Goal: Task Accomplishment & Management: Use online tool/utility

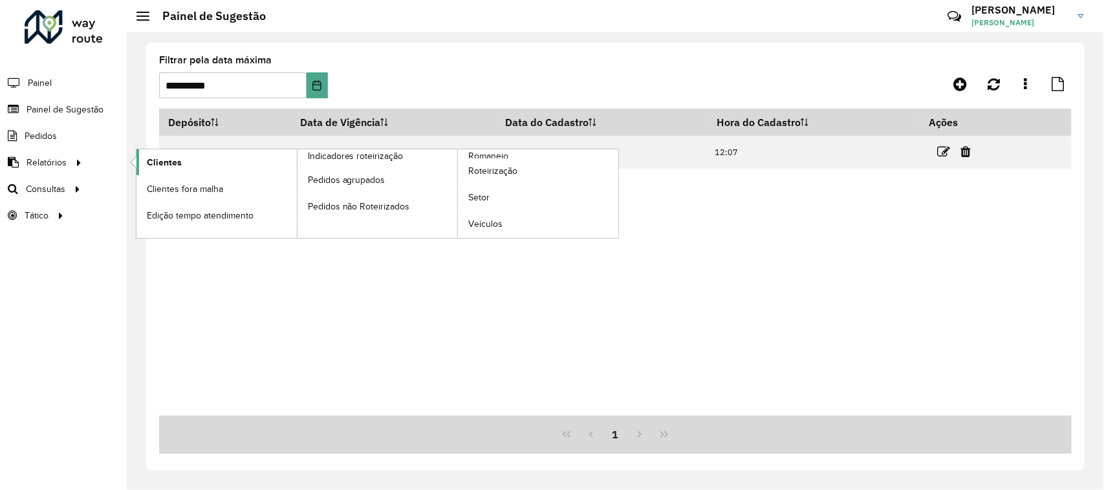
click at [158, 164] on span "Clientes" at bounding box center [164, 163] width 35 height 14
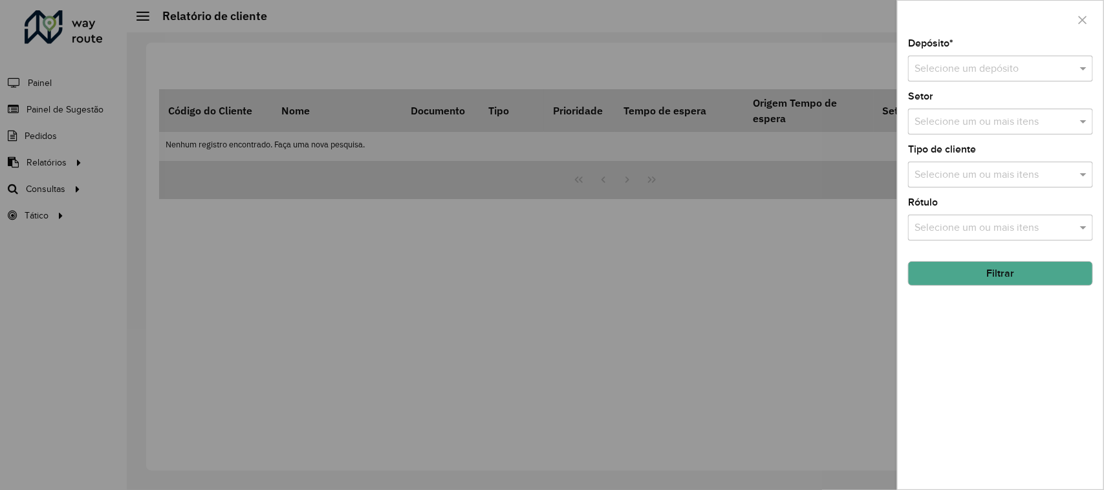
click at [973, 62] on input "text" at bounding box center [988, 69] width 146 height 16
click at [980, 107] on div "CDD Suzano" at bounding box center [1001, 107] width 184 height 22
click at [961, 131] on div "Selecione um ou mais itens" at bounding box center [1000, 122] width 185 height 26
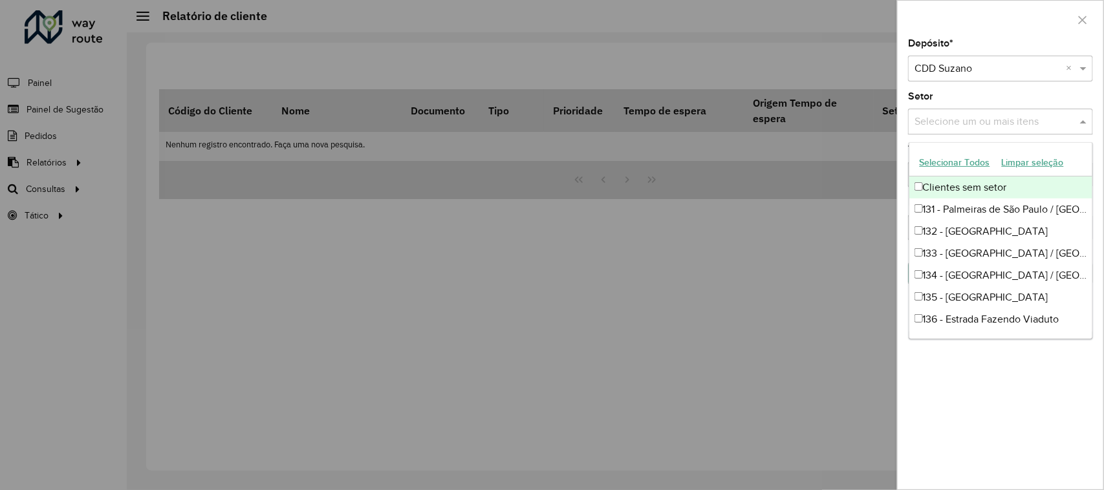
click at [949, 127] on input "text" at bounding box center [994, 122] width 166 height 16
click at [999, 100] on div "Setor Selecione um ou mais itens" at bounding box center [1000, 113] width 185 height 43
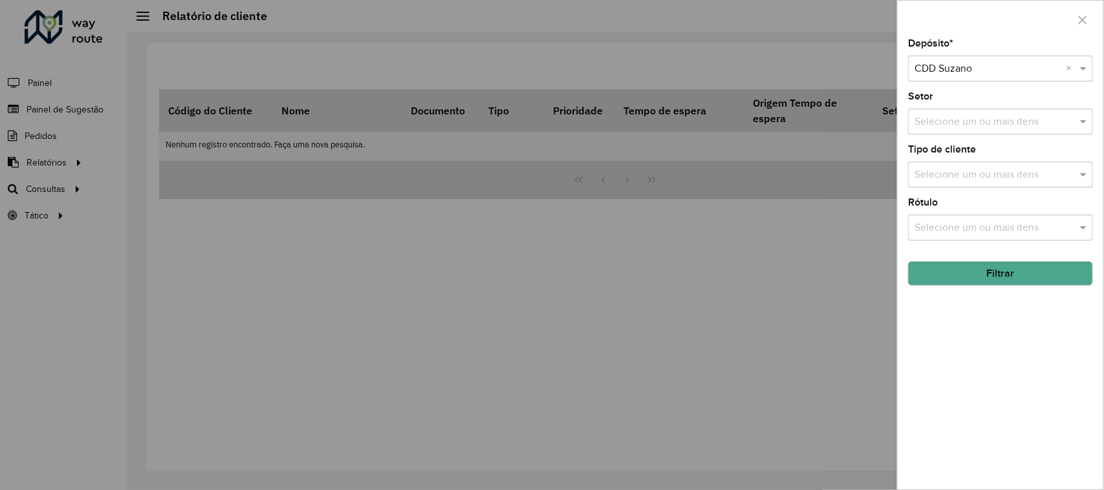
click at [966, 117] on input "text" at bounding box center [994, 122] width 166 height 16
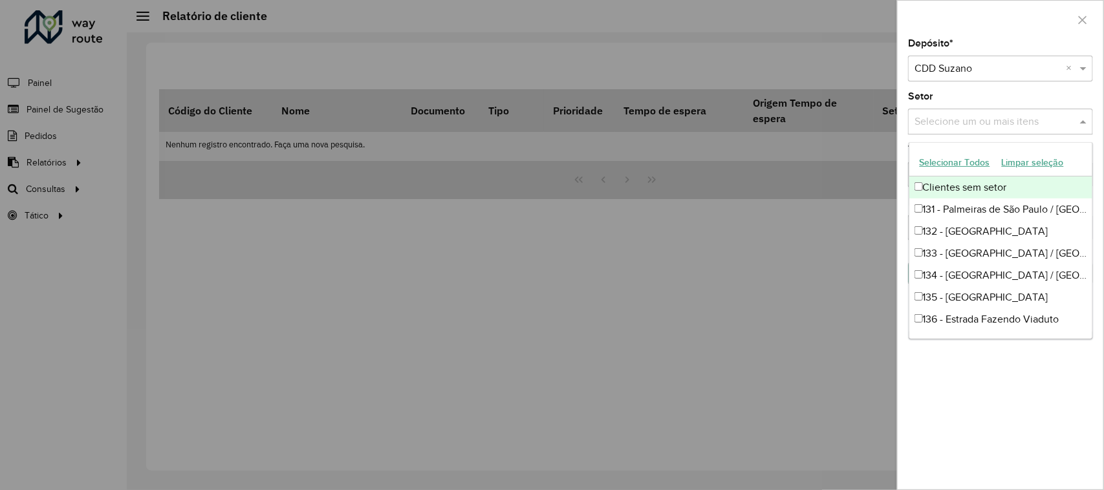
click at [971, 88] on div "Depósito * Selecione um depósito × CDD Suzano × Setor Selecione um ou mais iten…" at bounding box center [1001, 264] width 206 height 451
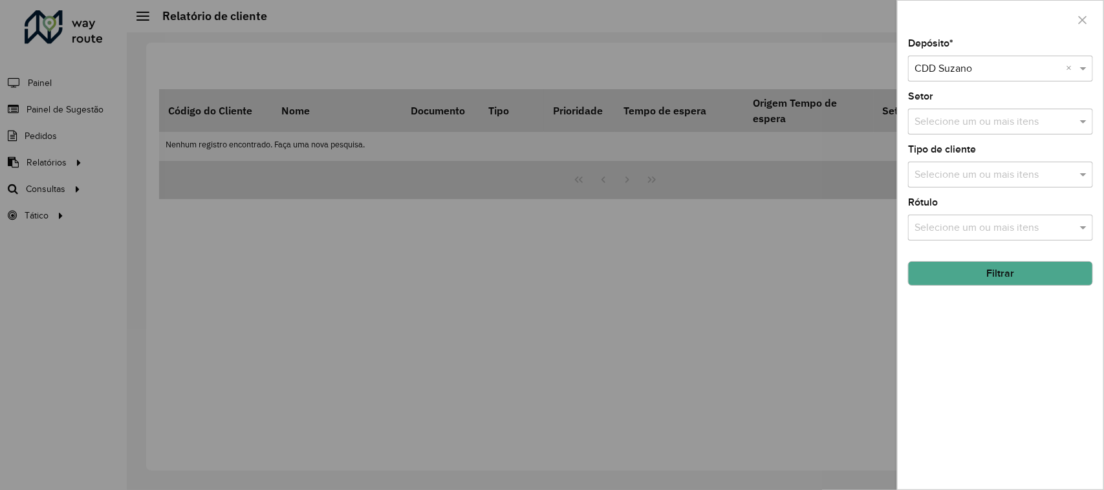
click at [991, 189] on div "Depósito * Selecione um depósito × CDD Suzano × Setor Selecione um ou mais iten…" at bounding box center [1001, 264] width 206 height 451
click at [980, 180] on input "text" at bounding box center [994, 176] width 166 height 16
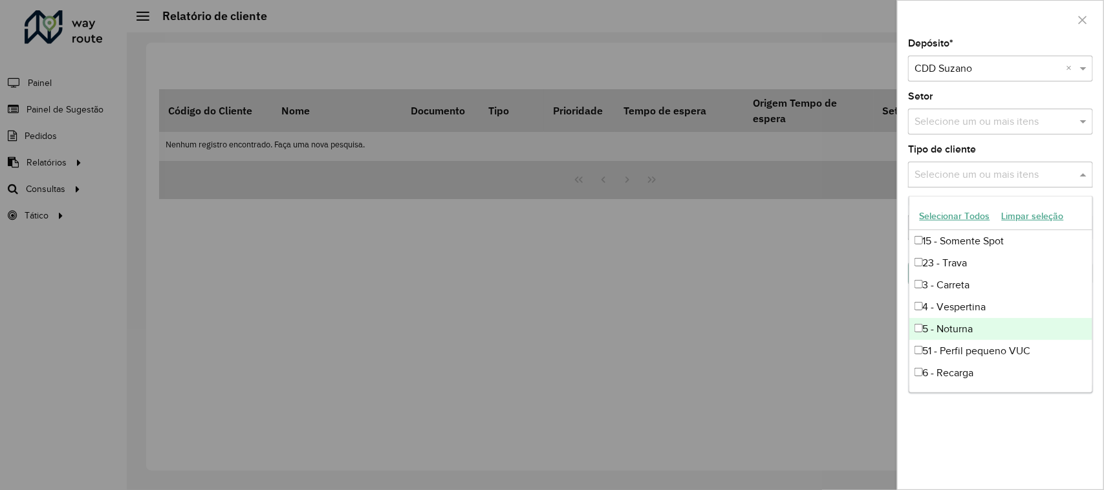
click at [991, 319] on div "5 - Noturna" at bounding box center [1001, 329] width 184 height 22
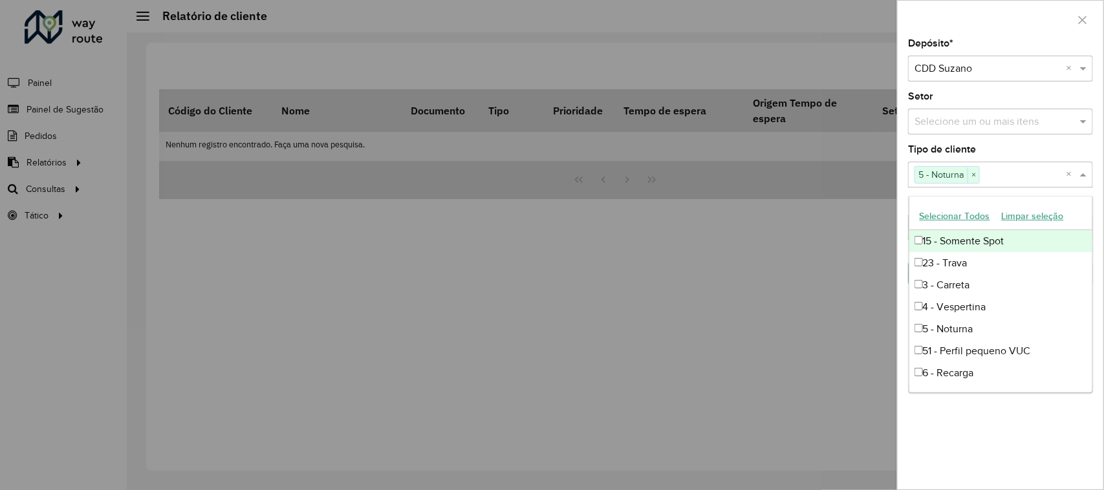
click at [1006, 144] on div "Depósito * Selecione um depósito × CDD Suzano × Setor Selecione um ou mais iten…" at bounding box center [1001, 264] width 206 height 451
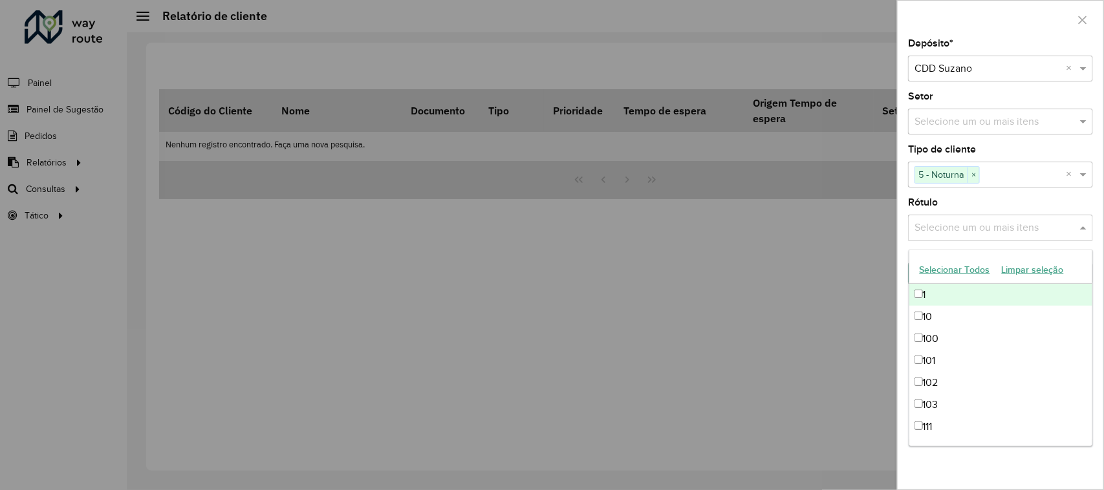
click at [978, 227] on input "text" at bounding box center [994, 229] width 166 height 16
click at [984, 196] on div "Depósito * Selecione um depósito × CDD Suzano × Setor Selecione um ou mais iten…" at bounding box center [1001, 264] width 206 height 451
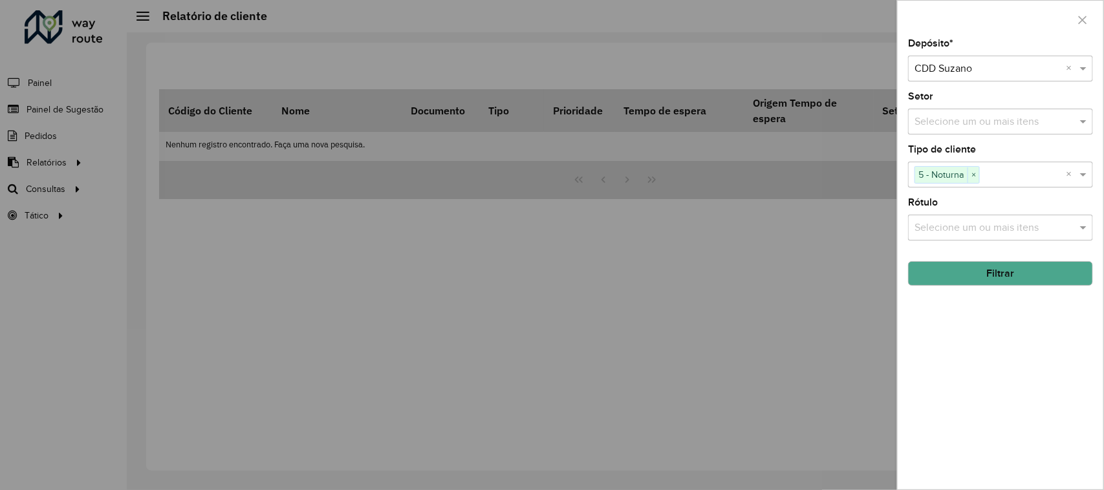
click at [1007, 265] on button "Filtrar" at bounding box center [1000, 273] width 185 height 25
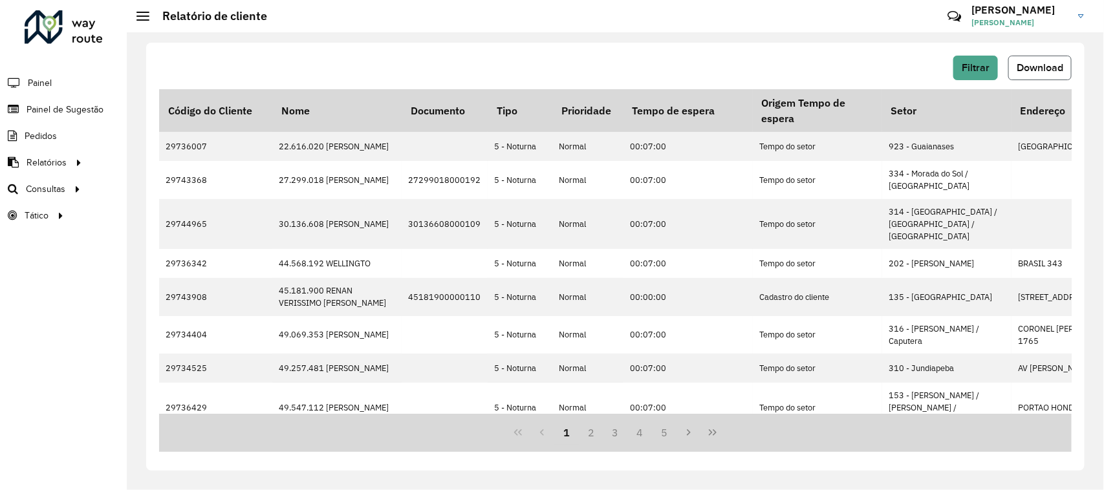
click at [1045, 65] on span "Download" at bounding box center [1040, 67] width 47 height 11
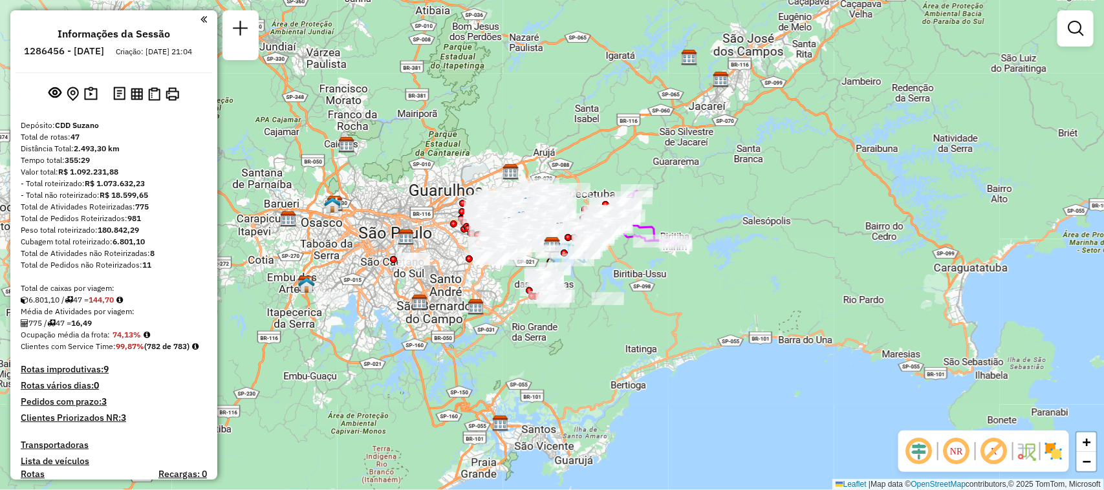
scroll to position [3224, 0]
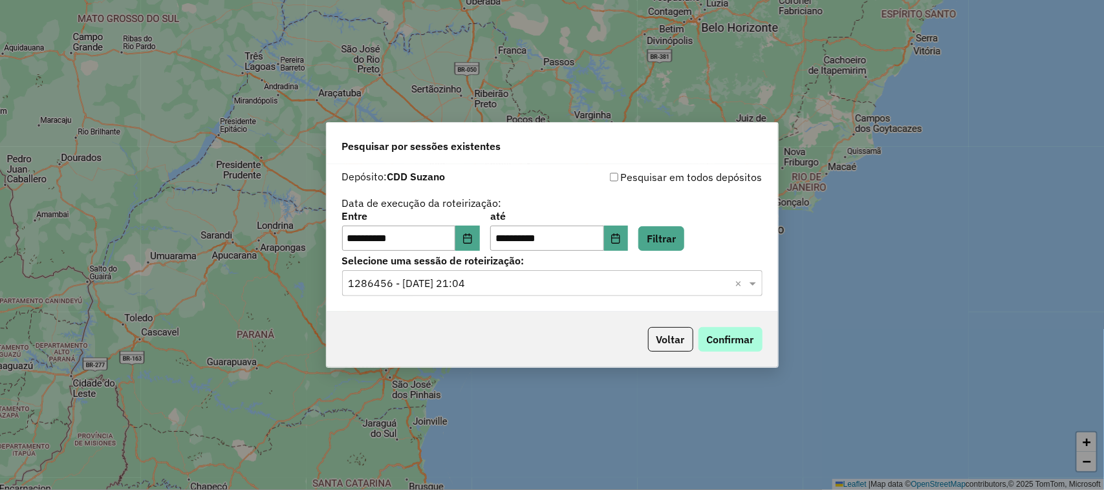
click at [735, 338] on button "Confirmar" at bounding box center [730, 339] width 64 height 25
click at [464, 237] on button "Choose Date" at bounding box center [467, 239] width 25 height 26
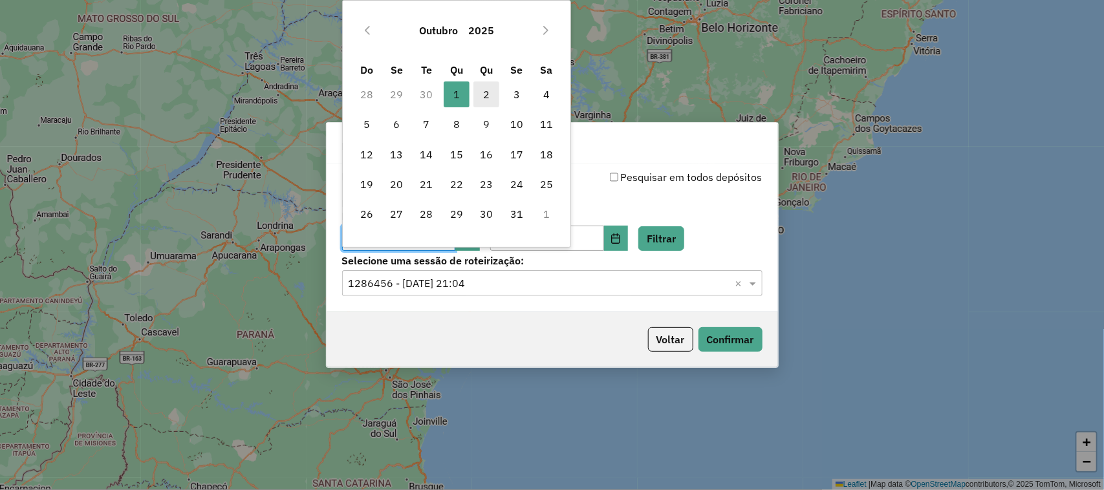
click at [485, 91] on span "2" at bounding box center [486, 94] width 26 height 26
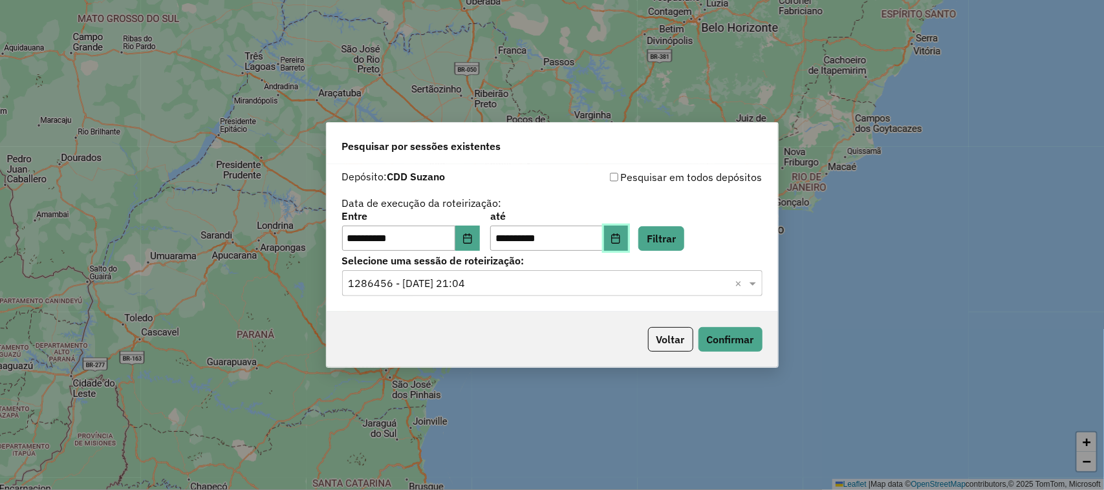
click at [629, 244] on button "Choose Date" at bounding box center [616, 239] width 25 height 26
click at [681, 262] on label "Selecione uma sessão de roteirização:" at bounding box center [552, 261] width 420 height 16
click at [684, 244] on button "Filtrar" at bounding box center [661, 238] width 46 height 25
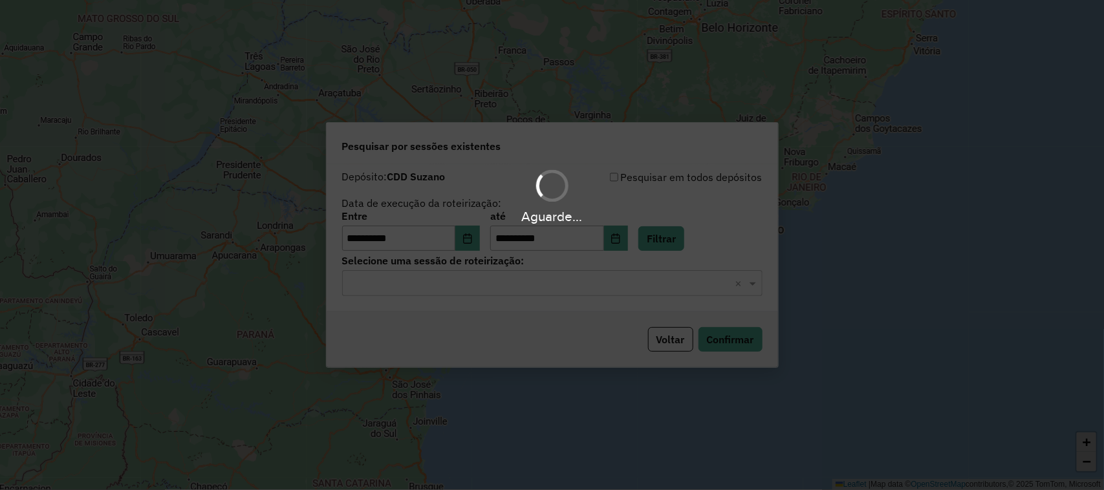
click at [636, 291] on hb-app "**********" at bounding box center [552, 245] width 1104 height 490
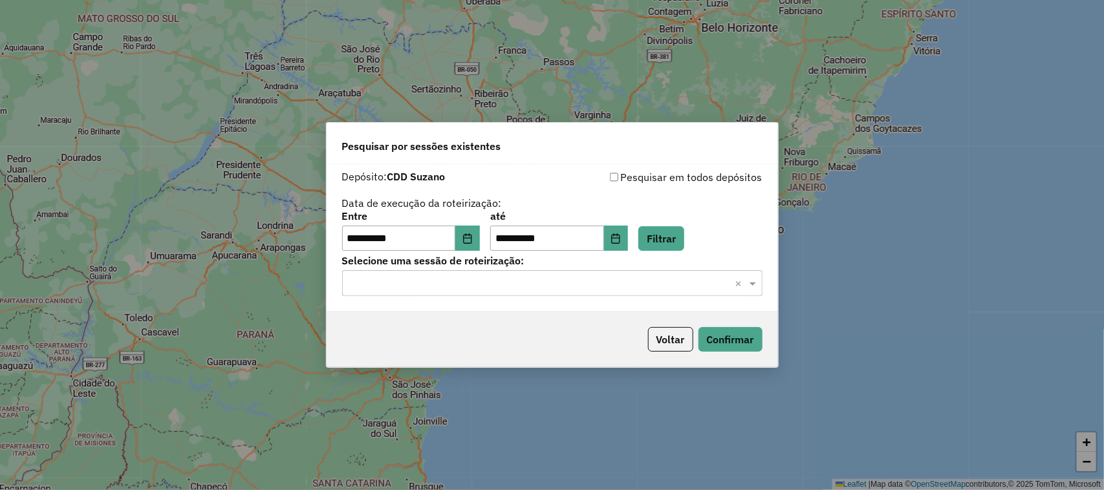
click at [539, 282] on input "text" at bounding box center [540, 284] width 382 height 16
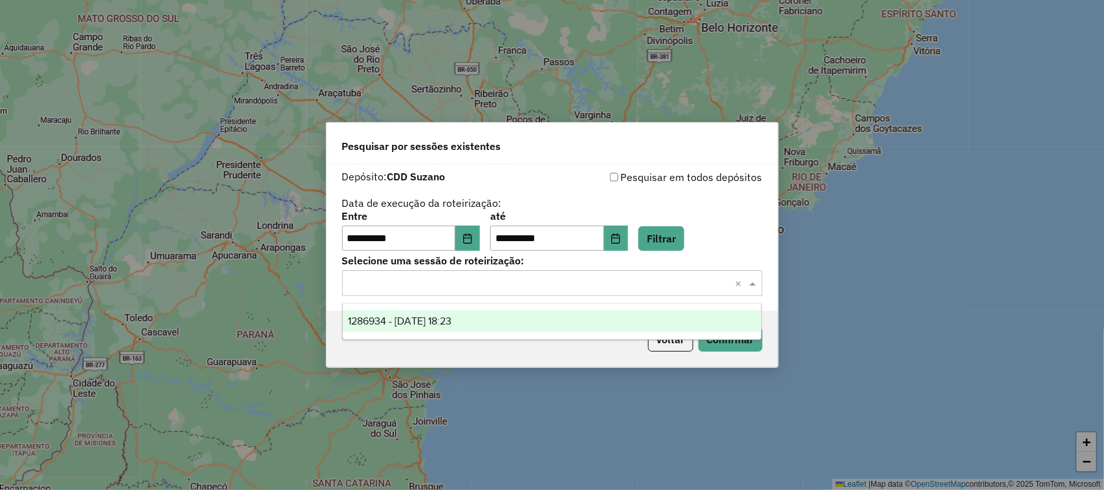
drag, startPoint x: 537, startPoint y: 318, endPoint x: 565, endPoint y: 324, distance: 28.6
click at [537, 318] on div "1286934 - 02/10/2025 18:23" at bounding box center [552, 321] width 419 height 22
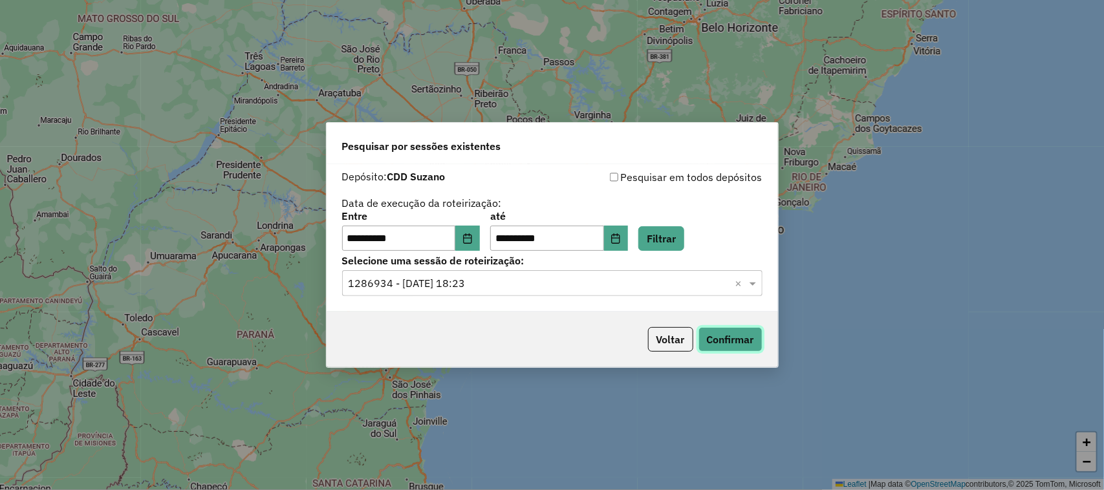
click at [754, 341] on button "Confirmar" at bounding box center [730, 339] width 64 height 25
click at [473, 248] on button "Choose Date" at bounding box center [467, 239] width 25 height 26
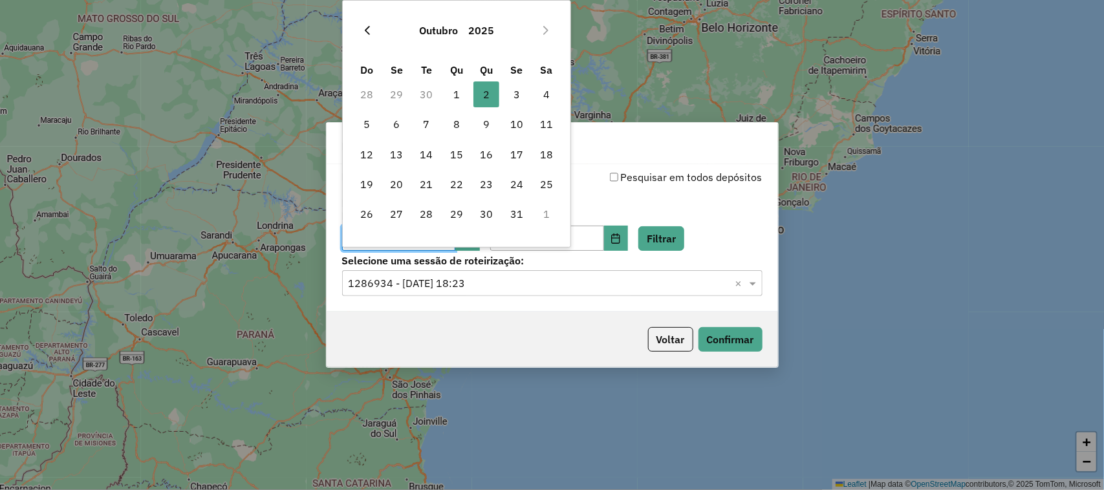
click at [372, 24] on button "Previous Month" at bounding box center [367, 30] width 21 height 21
click at [430, 208] on span "30" at bounding box center [427, 214] width 26 height 26
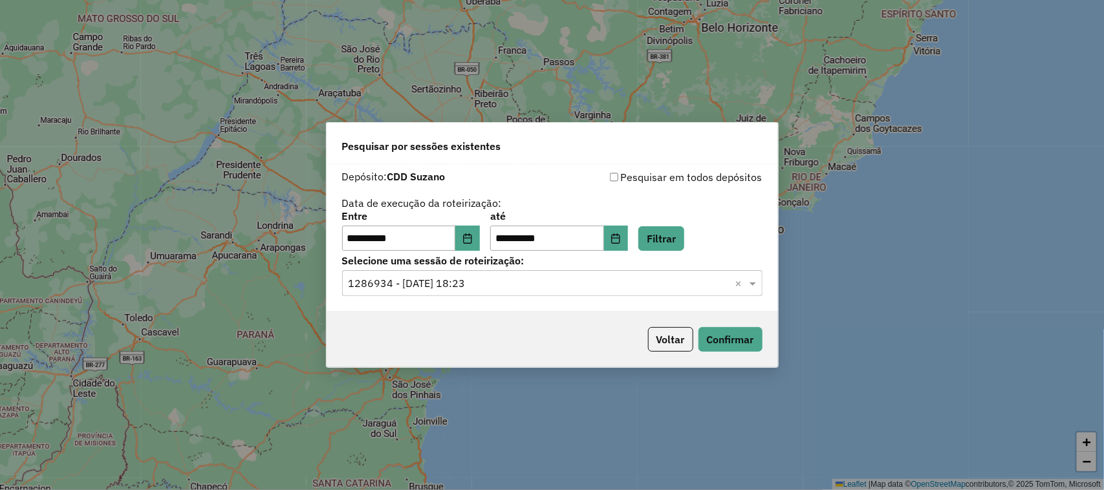
click at [647, 239] on div "**********" at bounding box center [552, 231] width 420 height 40
click at [629, 247] on button "Choose Date" at bounding box center [616, 239] width 25 height 26
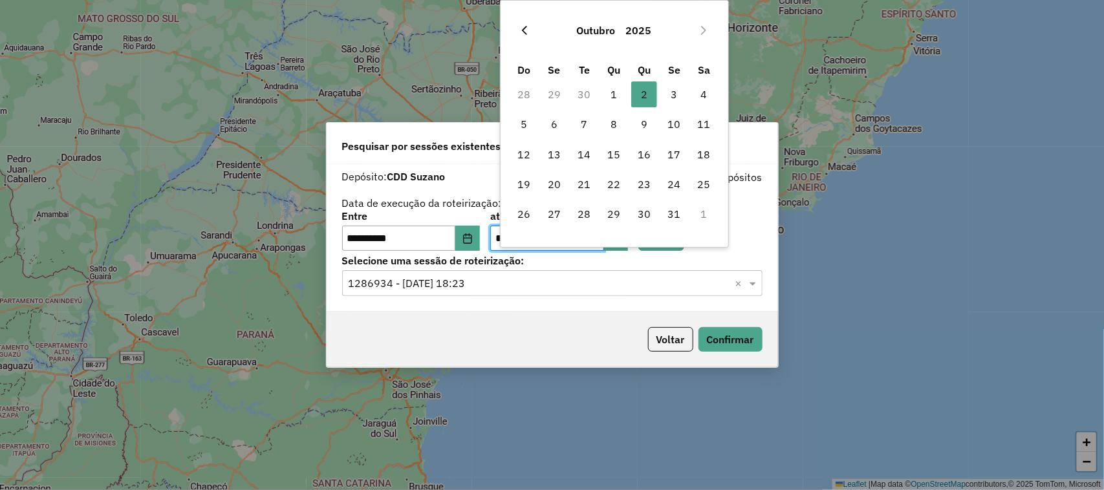
click at [523, 36] on button "Previous Month" at bounding box center [524, 30] width 21 height 21
click at [587, 220] on span "30" at bounding box center [584, 214] width 26 height 26
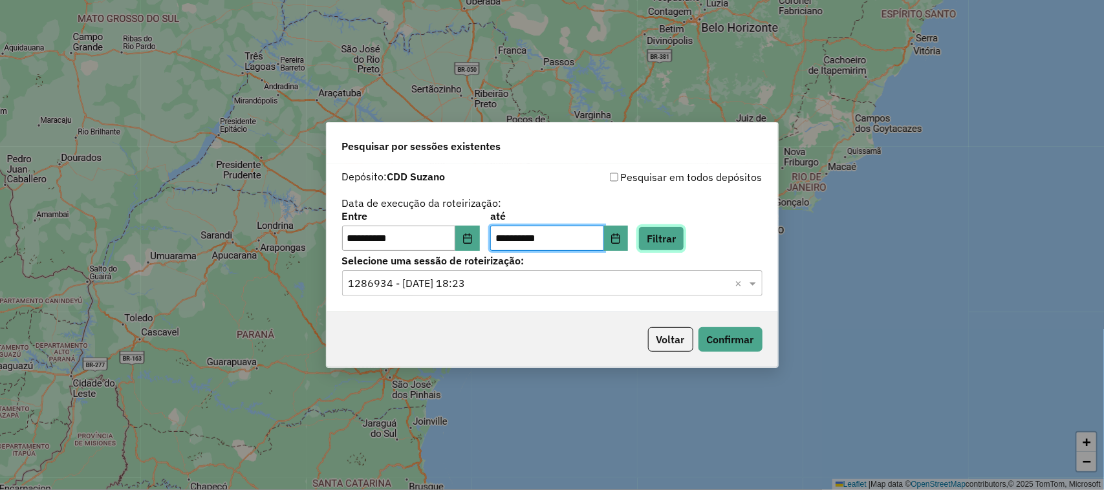
click at [684, 243] on button "Filtrar" at bounding box center [661, 238] width 46 height 25
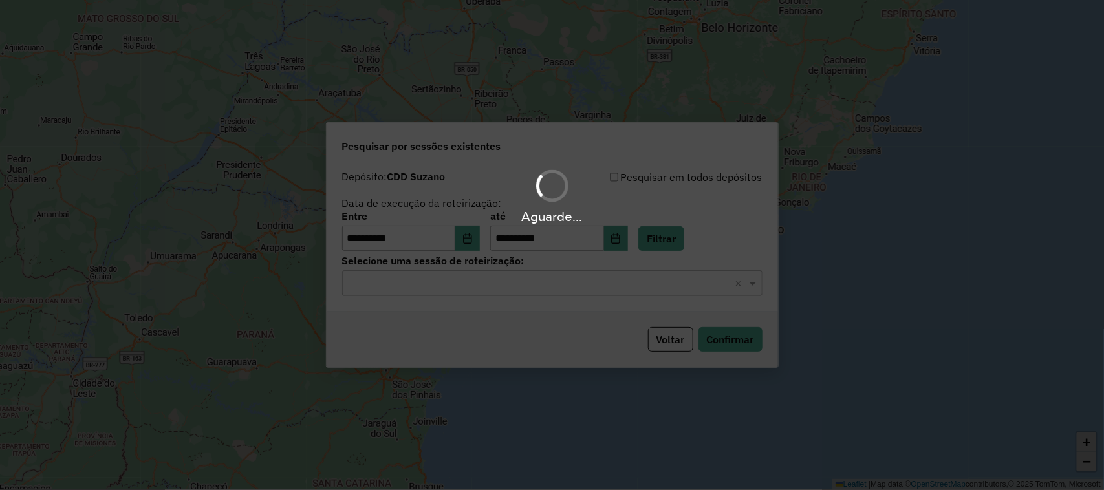
click at [655, 286] on hb-app "**********" at bounding box center [552, 245] width 1104 height 490
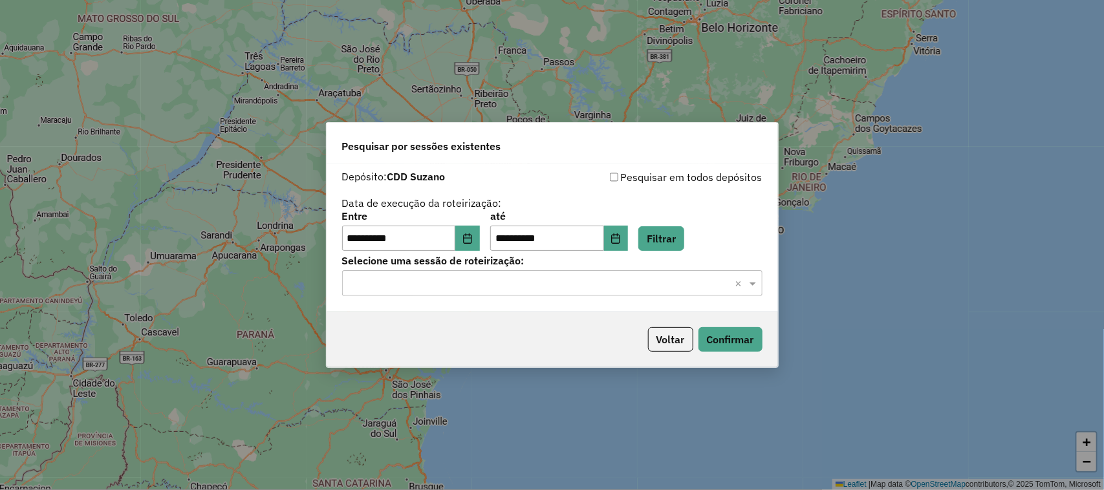
click at [651, 288] on input "text" at bounding box center [540, 284] width 382 height 16
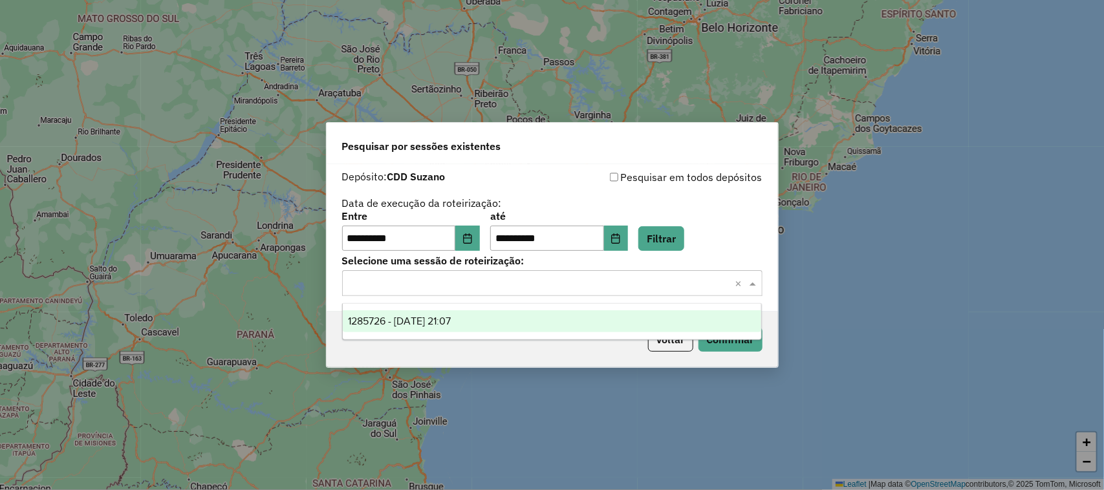
click at [609, 315] on div "1285726 - 30/09/2025 21:07" at bounding box center [552, 321] width 419 height 22
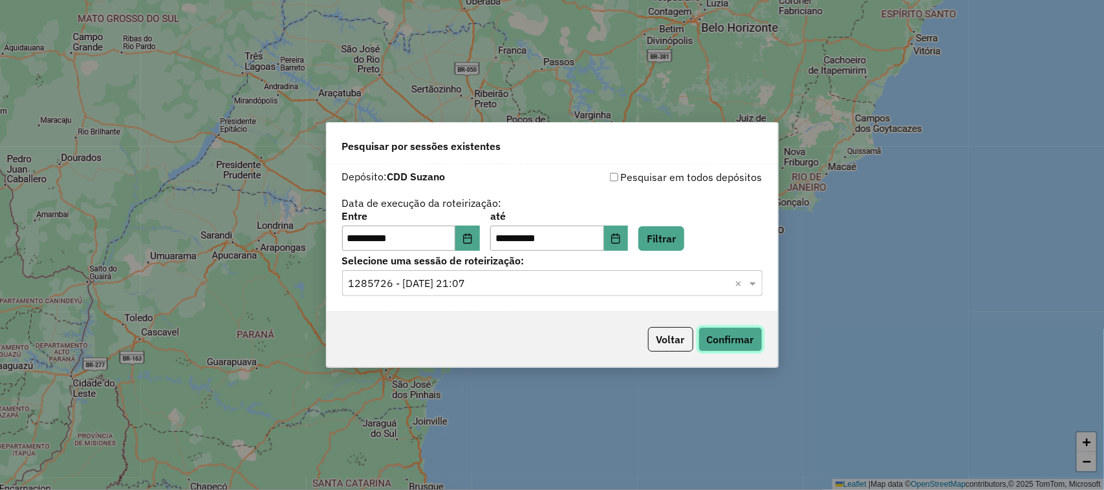
click at [724, 334] on button "Confirmar" at bounding box center [730, 339] width 64 height 25
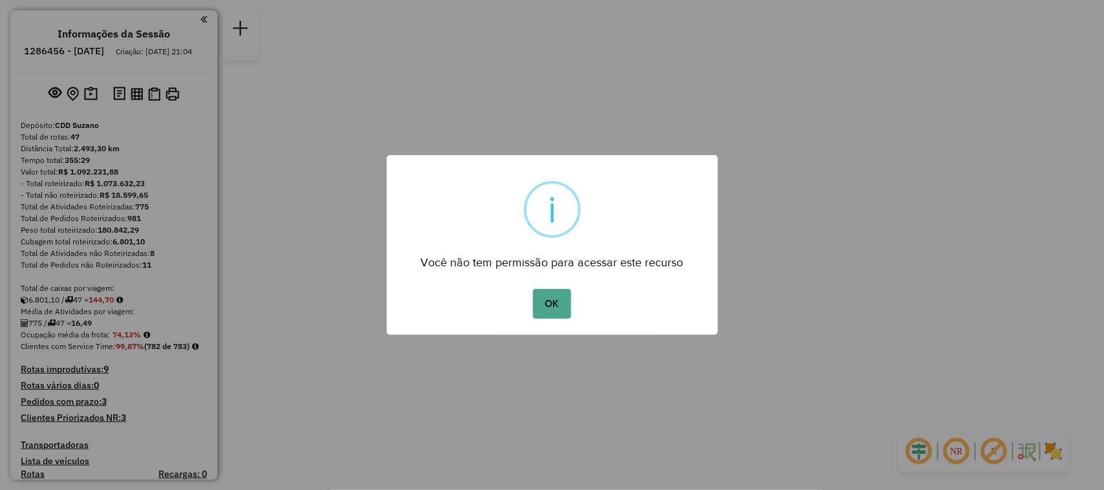
click at [533, 289] on button "OK" at bounding box center [552, 304] width 38 height 30
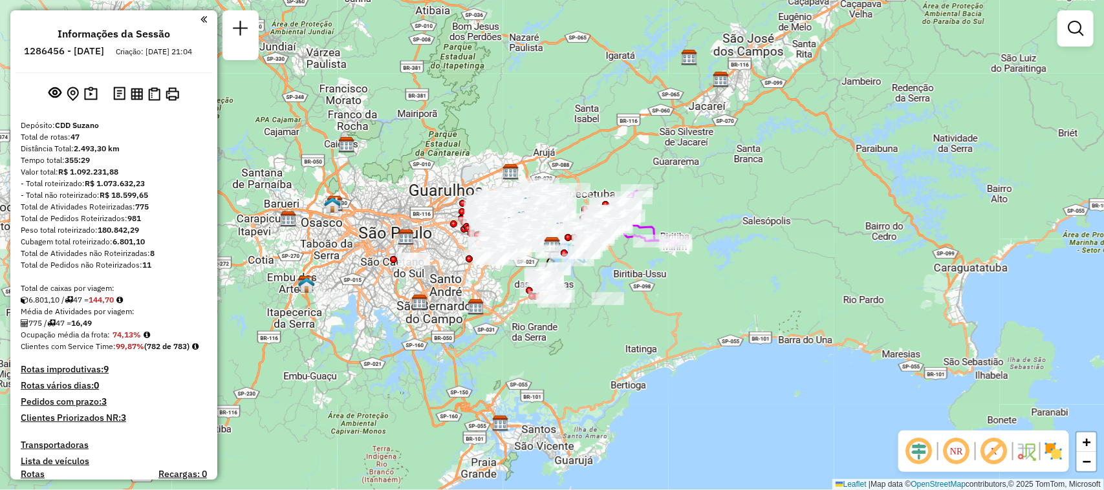
scroll to position [3224, 0]
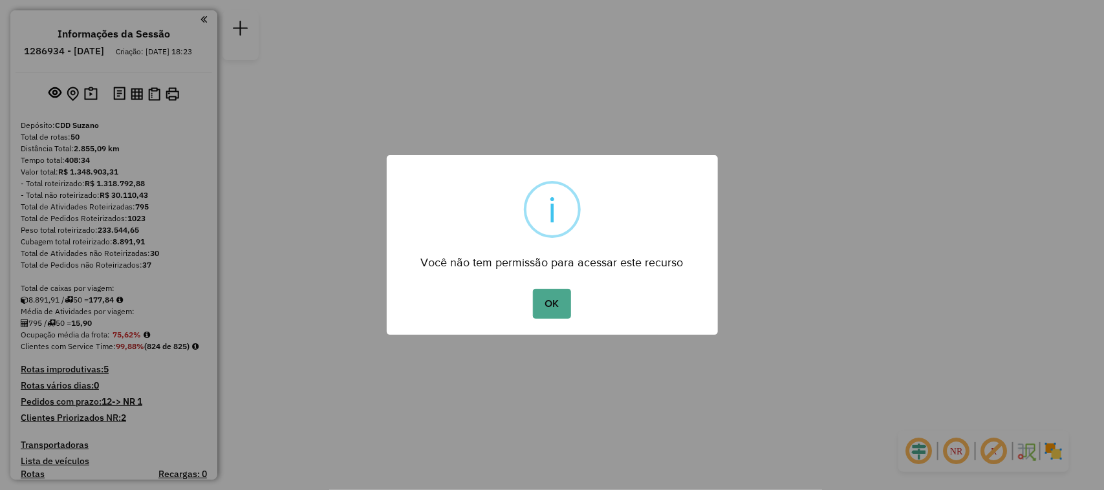
click at [533, 289] on button "OK" at bounding box center [552, 304] width 38 height 30
click at [545, 298] on button "OK" at bounding box center [552, 304] width 38 height 30
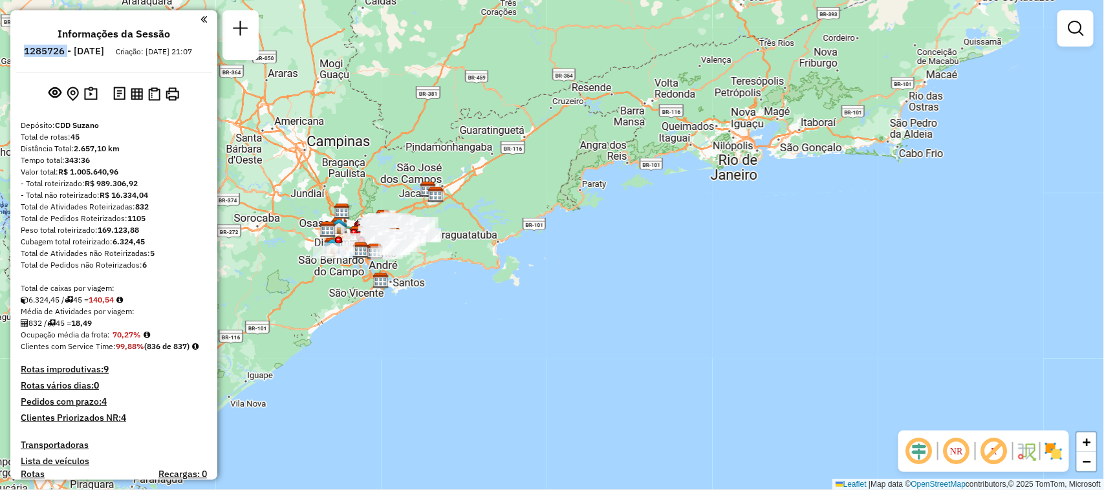
drag, startPoint x: 104, startPoint y: 52, endPoint x: 58, endPoint y: 57, distance: 46.1
click at [58, 57] on li "1285726 - [DATE]" at bounding box center [64, 53] width 87 height 17
copy h6 "1285726"
